Goal: Information Seeking & Learning: Learn about a topic

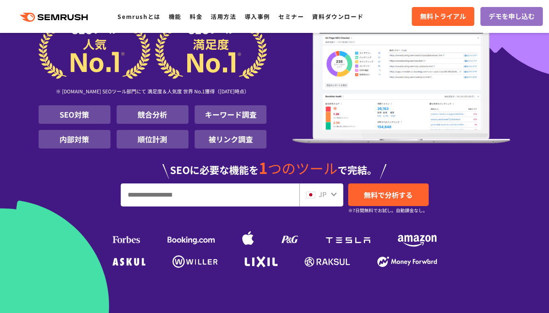
scroll to position [88, 0]
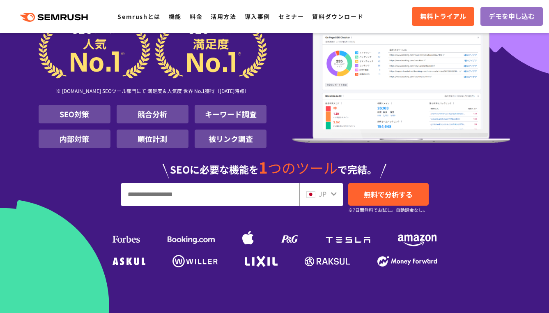
click at [191, 204] on input "URL、キーワードを入力してください" at bounding box center [210, 194] width 178 height 22
type input "********"
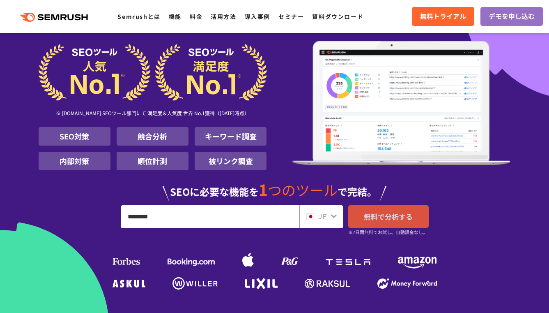
scroll to position [74, 0]
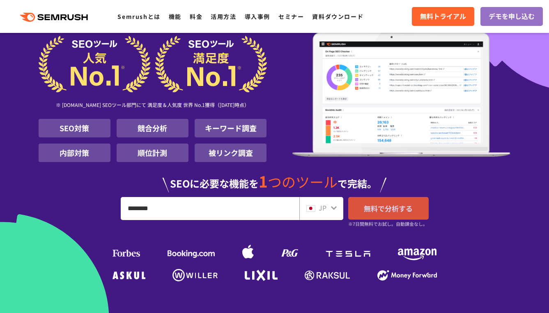
click at [391, 210] on span "無料で分析する" at bounding box center [388, 208] width 49 height 10
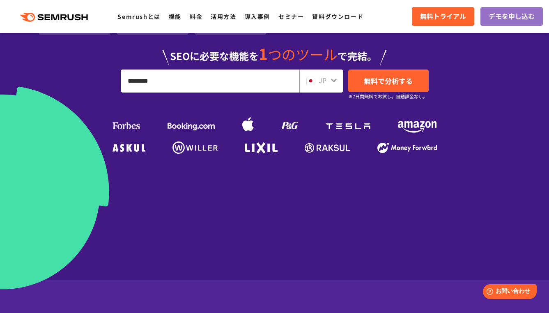
scroll to position [220, 0]
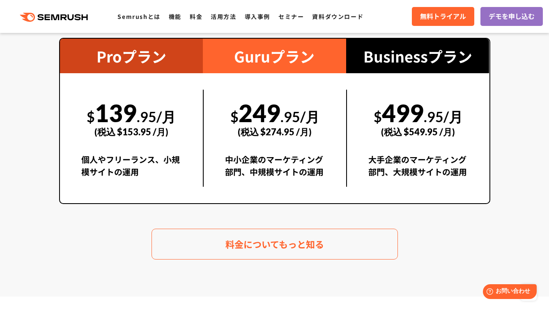
scroll to position [1590, 0]
